Goal: Task Accomplishment & Management: Manage account settings

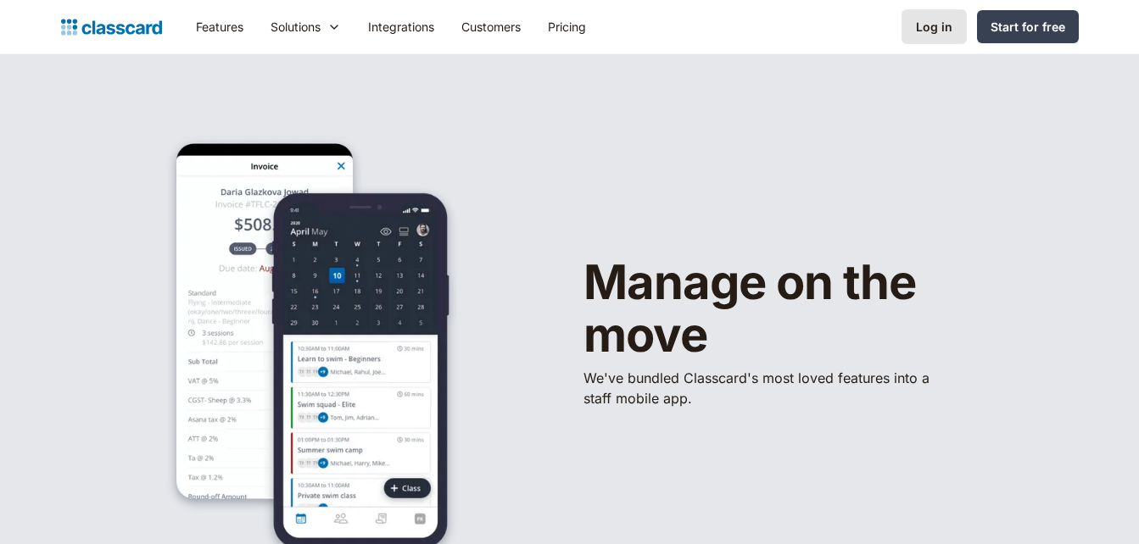
click at [932, 26] on div "Log in" at bounding box center [934, 27] width 36 height 18
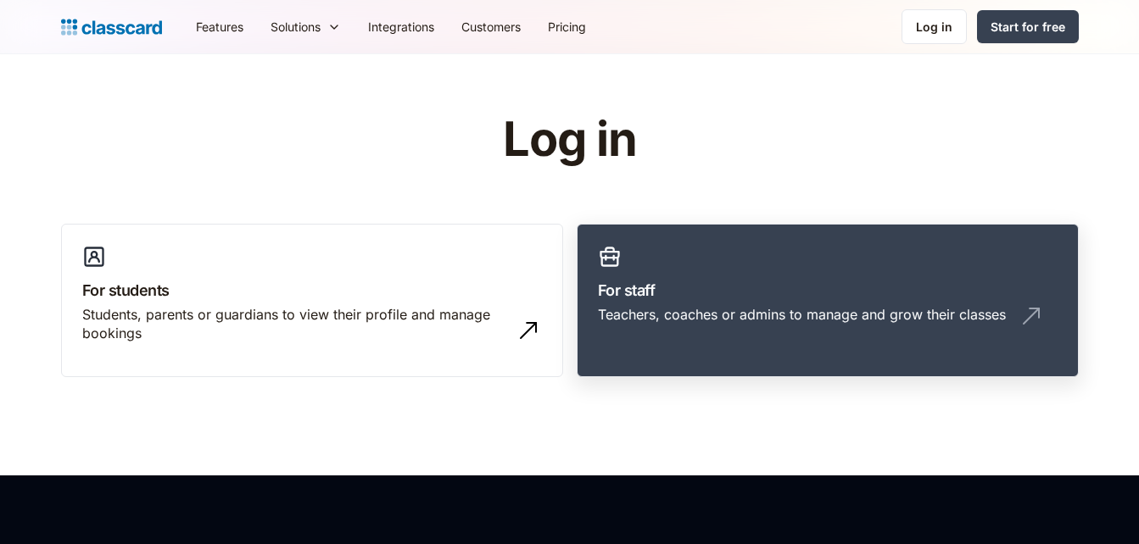
click at [743, 295] on h3 "For staff" at bounding box center [828, 290] width 460 height 23
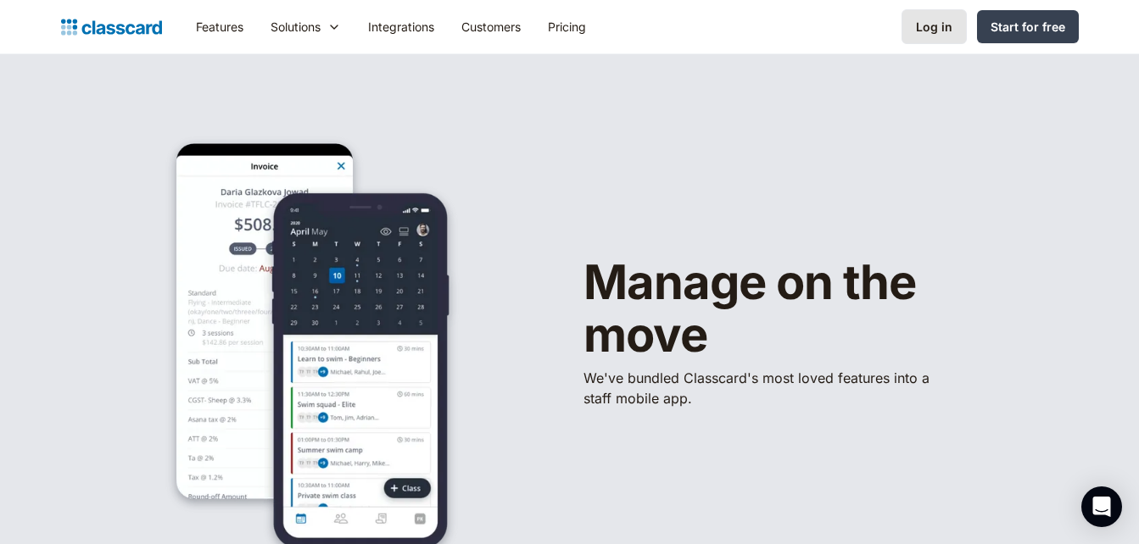
click at [934, 35] on div "Log in" at bounding box center [934, 27] width 36 height 18
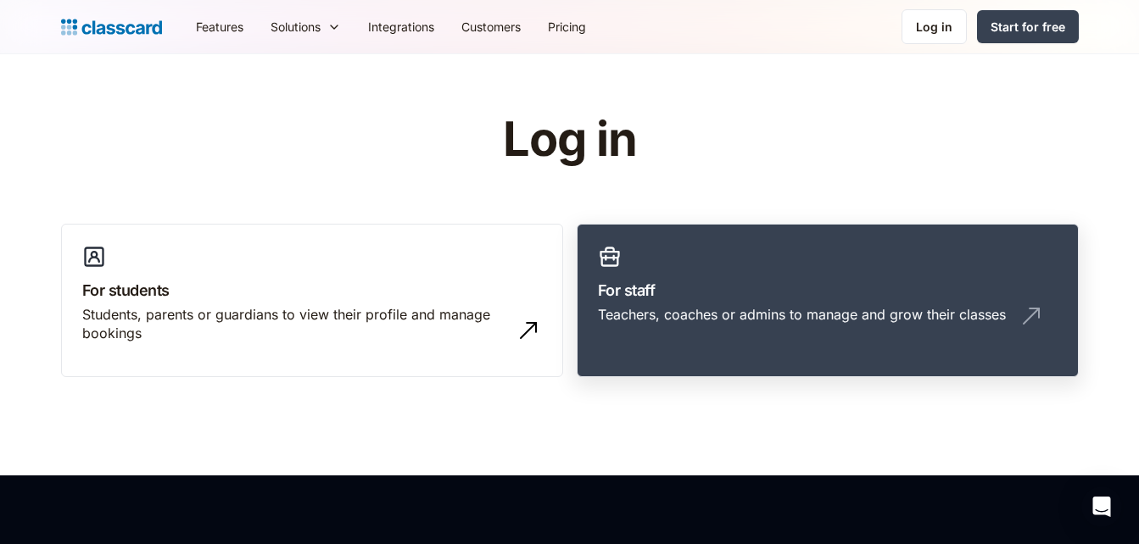
click at [773, 285] on h3 "For staff" at bounding box center [828, 290] width 460 height 23
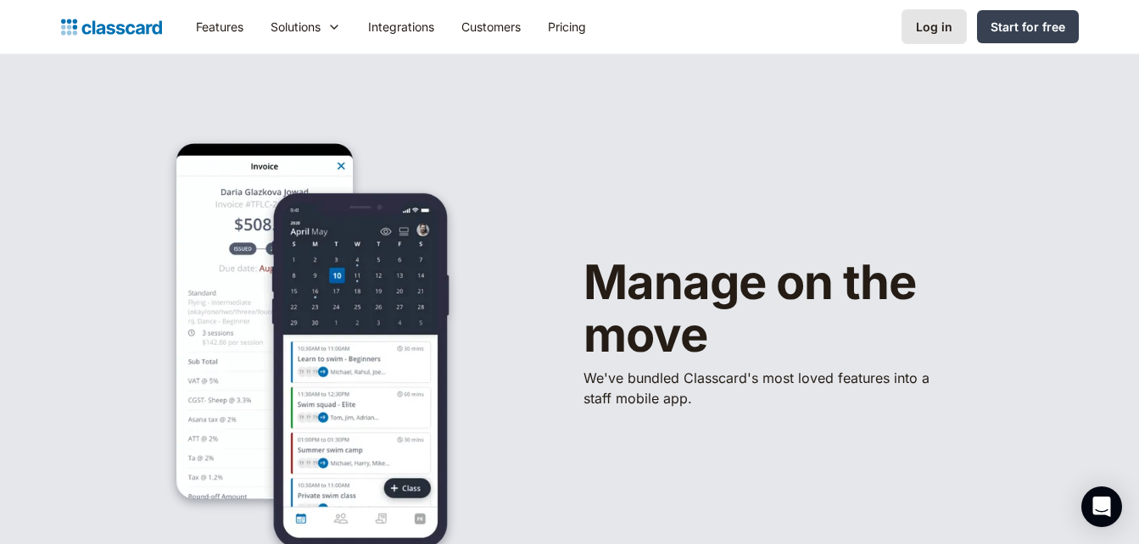
click at [933, 28] on div "Log in" at bounding box center [934, 27] width 36 height 18
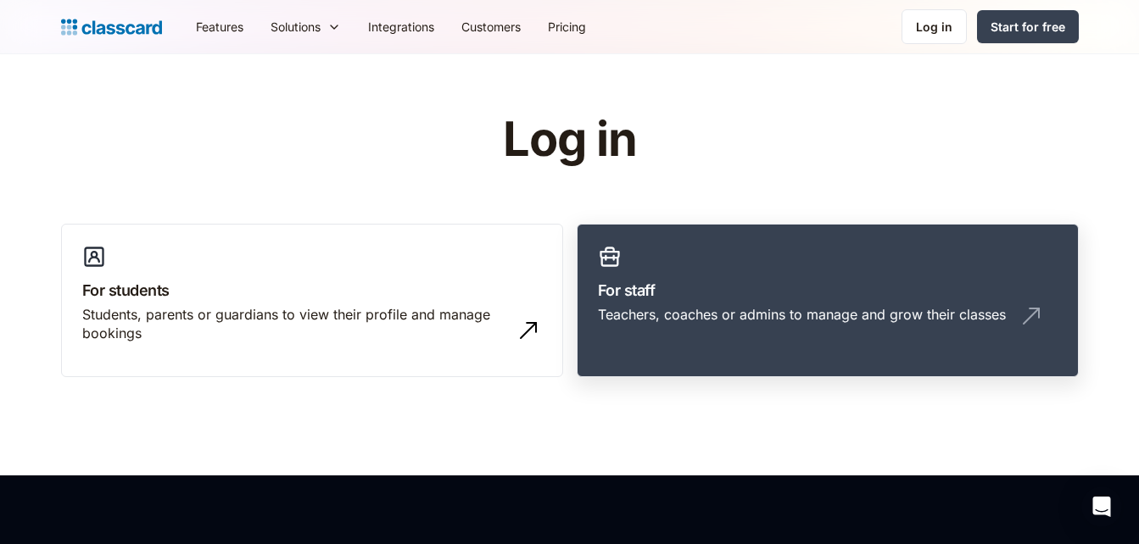
click at [727, 317] on div "Teachers, coaches or admins to manage and grow their classes" at bounding box center [802, 314] width 408 height 19
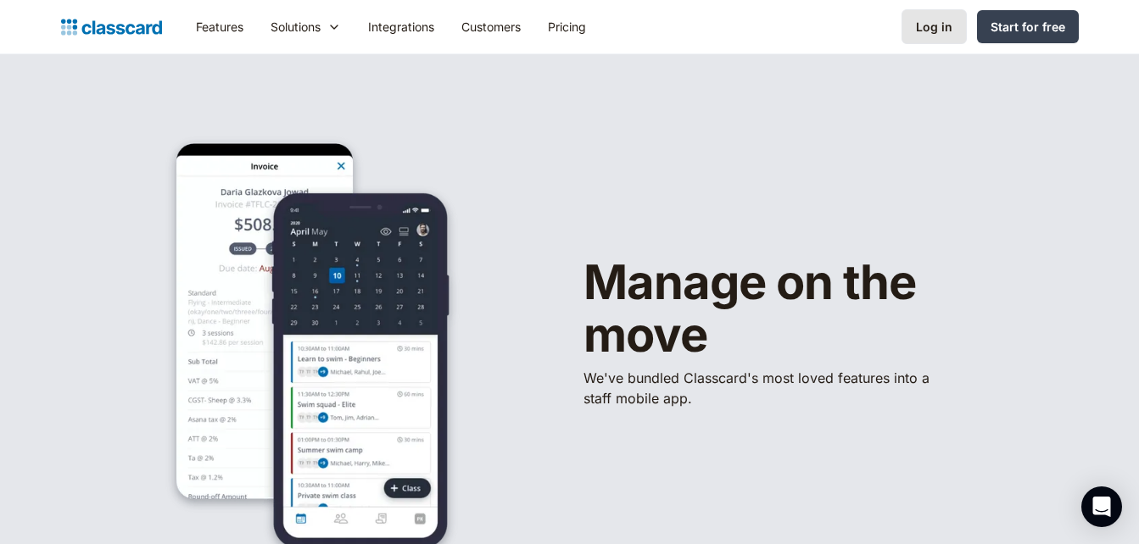
click at [930, 32] on div "Log in" at bounding box center [934, 27] width 36 height 18
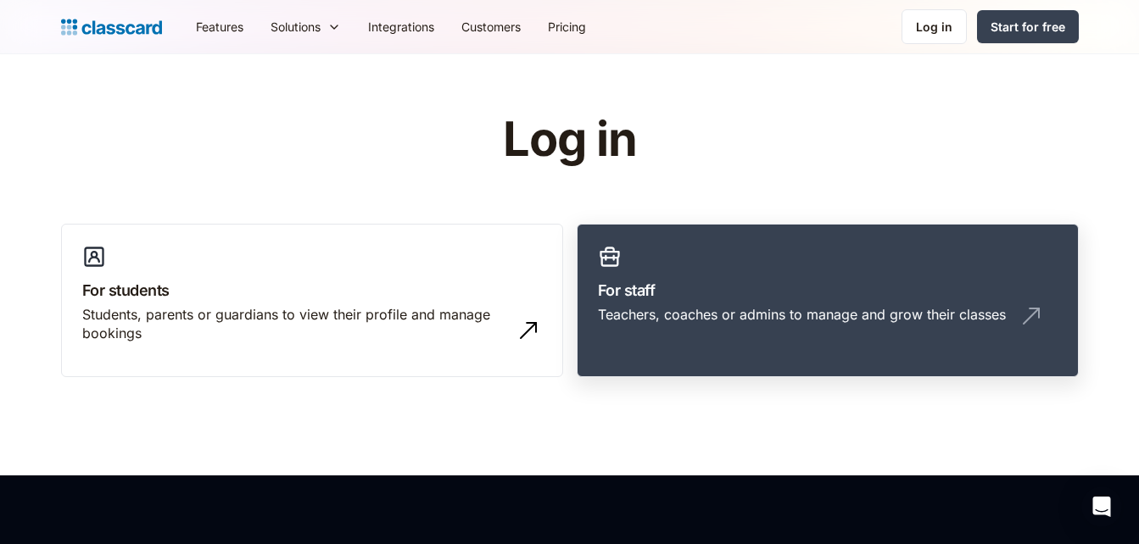
click at [716, 318] on div "Teachers, coaches or admins to manage and grow their classes" at bounding box center [802, 314] width 408 height 19
